Goal: Information Seeking & Learning: Find specific fact

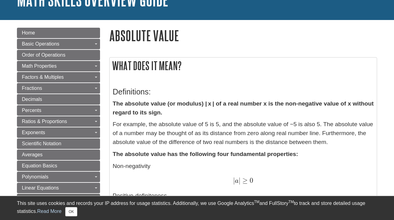
scroll to position [55, 0]
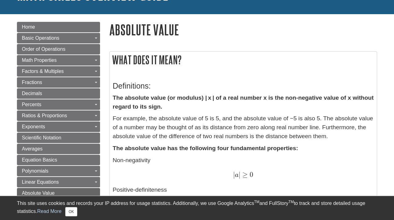
click at [181, 100] on strong "The absolute value (or modulus) | x | of a real number x is the non-negative va…" at bounding box center [243, 102] width 261 height 15
drag, startPoint x: 178, startPoint y: 100, endPoint x: 202, endPoint y: 102, distance: 24.1
click at [202, 102] on strong "The absolute value (or modulus) | x | of a real number x is the non-negative va…" at bounding box center [243, 102] width 261 height 15
click at [206, 123] on p "For example, the absolute value of 5 is 5, and the absolute value of −5 is also…" at bounding box center [243, 127] width 261 height 27
click at [202, 123] on p "For example, the absolute value of 5 is 5, and the absolute value of −5 is also…" at bounding box center [243, 127] width 261 height 27
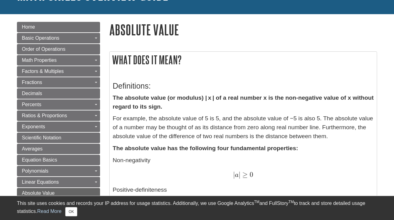
click at [188, 126] on p "For example, the absolute value of 5 is 5, and the absolute value of −5 is also…" at bounding box center [243, 127] width 261 height 27
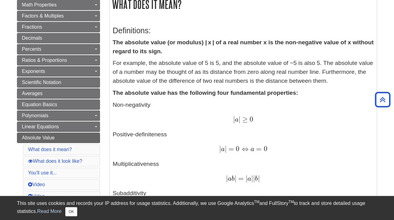
scroll to position [111, 0]
click at [139, 72] on p "For example, the absolute value of 5 is 5, and the absolute value of −5 is also…" at bounding box center [243, 72] width 261 height 27
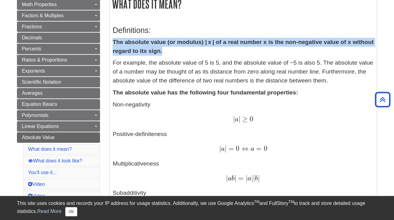
drag, startPoint x: 114, startPoint y: 42, endPoint x: 174, endPoint y: 52, distance: 60.7
click at [174, 52] on p "The absolute value (or modulus) | x | of a real number x is the non-negative va…" at bounding box center [243, 47] width 261 height 18
copy strong "The absolute value (or modulus) | x | of a real number x is the non-negative va…"
click at [143, 78] on p "For example, the absolute value of 5 is 5, and the absolute value of −5 is also…" at bounding box center [243, 72] width 261 height 27
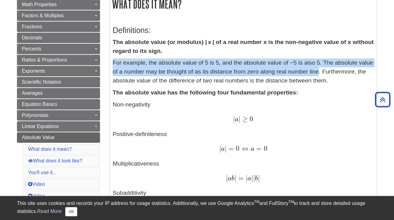
drag, startPoint x: 112, startPoint y: 64, endPoint x: 319, endPoint y: 73, distance: 207.0
copy p "For example, the absolute value of 5 is 5, and the absolute value of −5 is also…"
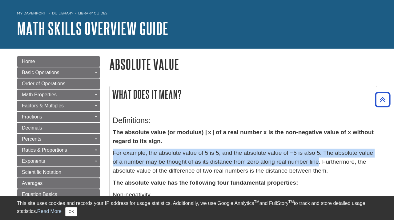
scroll to position [0, 0]
